Goal: Information Seeking & Learning: Learn about a topic

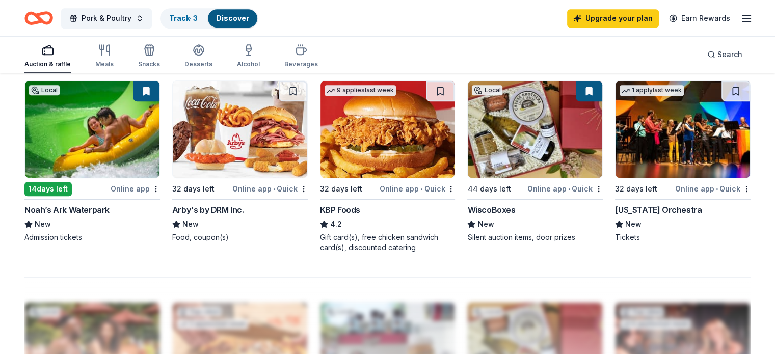
scroll to position [713, 0]
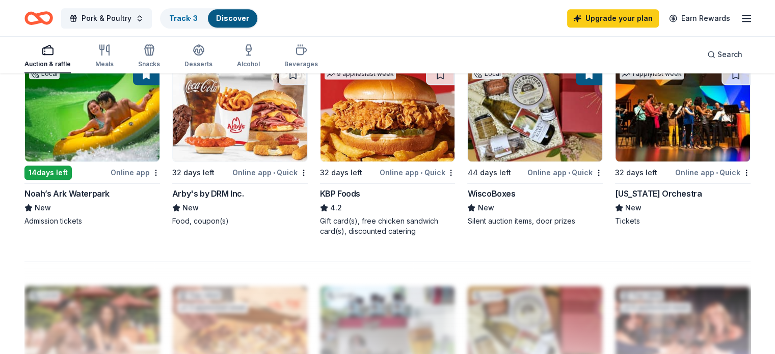
click at [496, 191] on div "WiscoBoxes" at bounding box center [491, 194] width 48 height 12
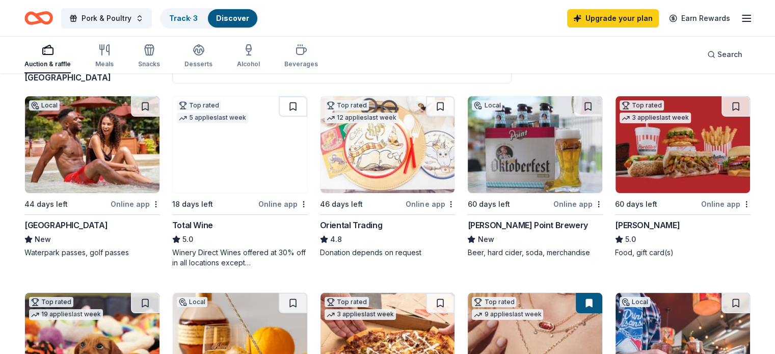
scroll to position [0, 0]
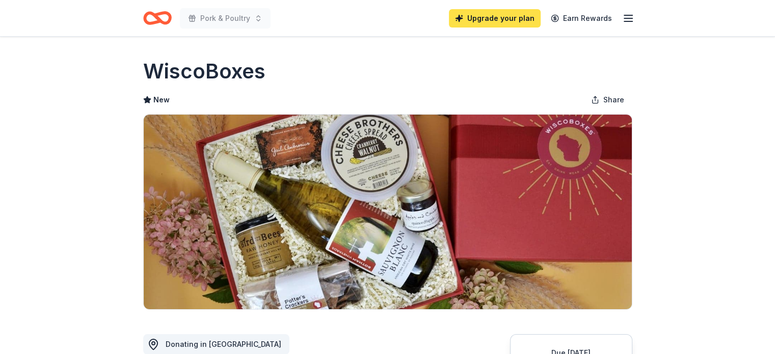
click at [498, 19] on link "Upgrade your plan" at bounding box center [495, 18] width 92 height 18
click at [484, 17] on link "Upgrade your plan" at bounding box center [495, 18] width 92 height 18
click at [524, 17] on link "Upgrade your plan" at bounding box center [495, 18] width 92 height 18
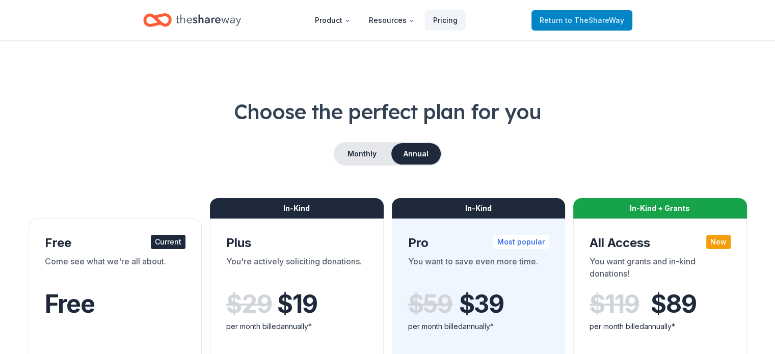
click at [569, 26] on span "Return to TheShareWay" at bounding box center [582, 20] width 85 height 12
